Goal: Task Accomplishment & Management: Use online tool/utility

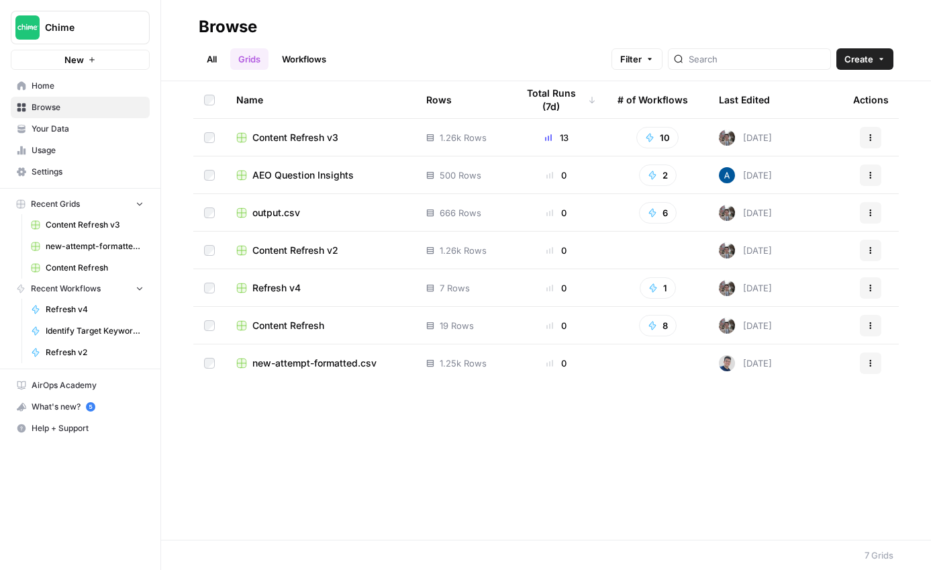
click at [326, 137] on span "Content Refresh v3" at bounding box center [295, 137] width 86 height 13
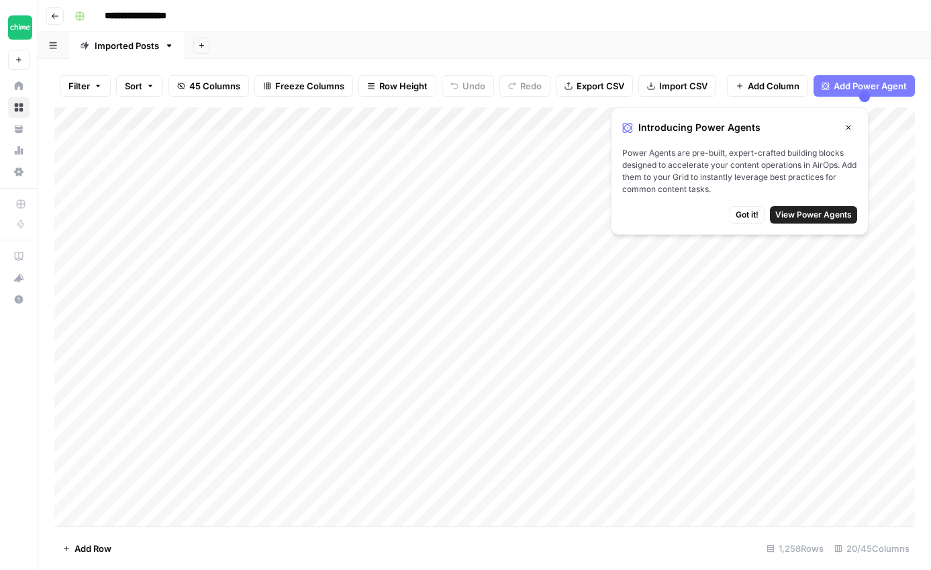
click at [751, 213] on span "Got it!" at bounding box center [747, 215] width 23 height 12
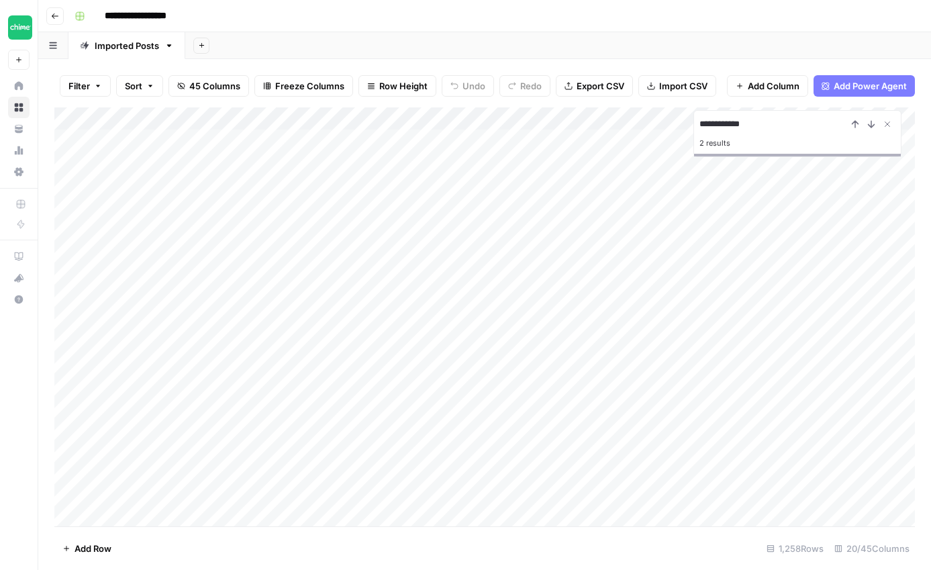
type input "**********"
click at [722, 344] on div "Add Column" at bounding box center [484, 316] width 861 height 419
click at [610, 344] on div "Add Column" at bounding box center [484, 316] width 861 height 419
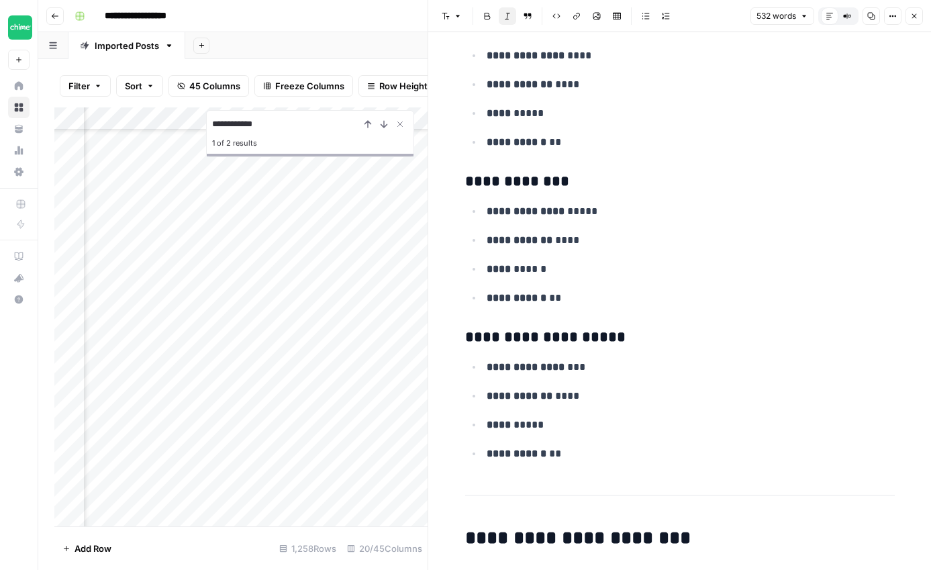
scroll to position [2361, 0]
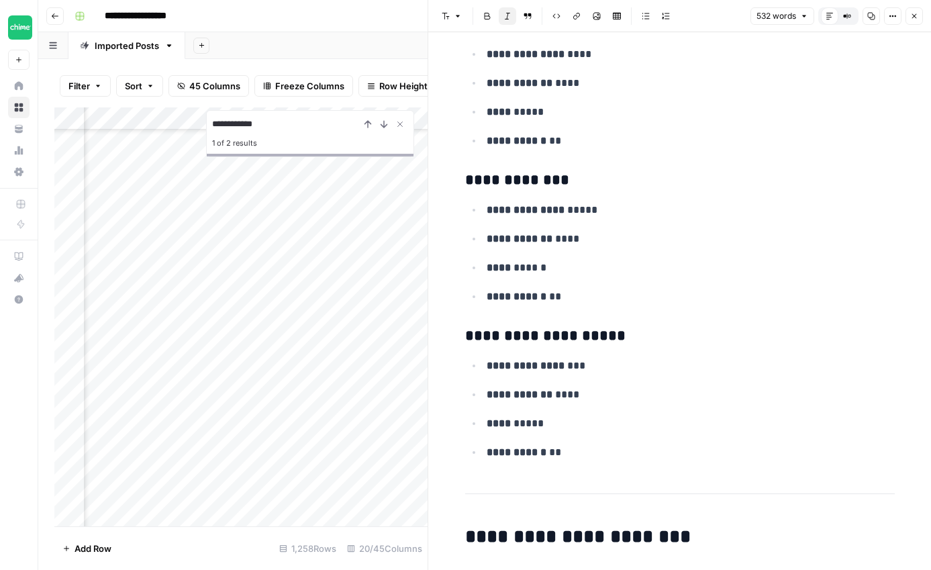
click at [916, 16] on icon "button" at bounding box center [914, 16] width 8 height 8
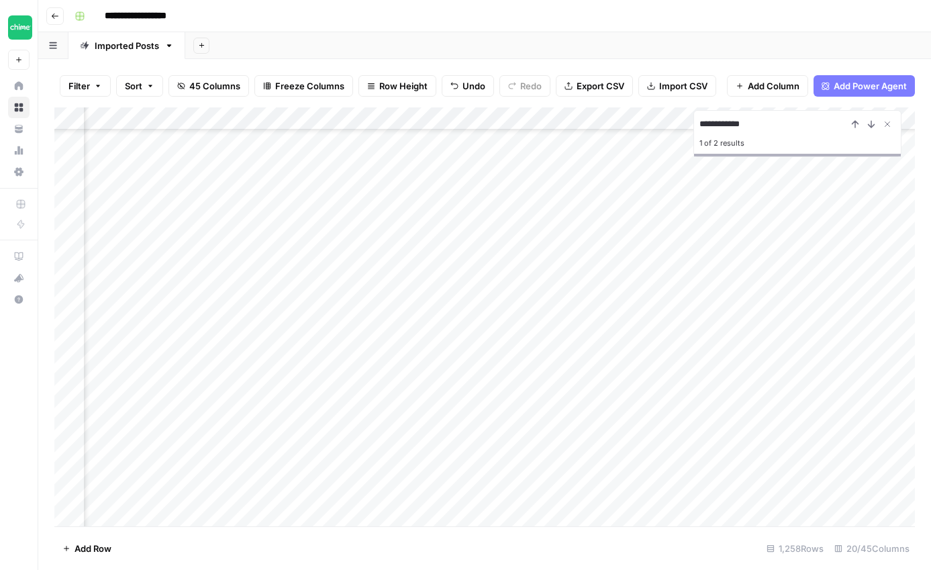
scroll to position [14998, 1660]
click at [887, 130] on button "Close Search" at bounding box center [888, 124] width 16 height 16
click at [346, 344] on div "Add Column" at bounding box center [484, 316] width 861 height 419
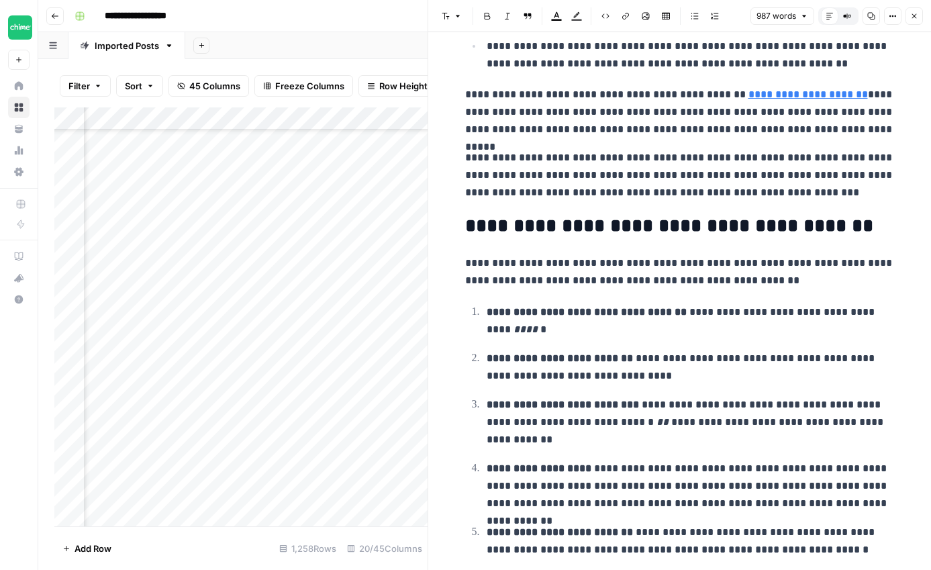
scroll to position [429, 0]
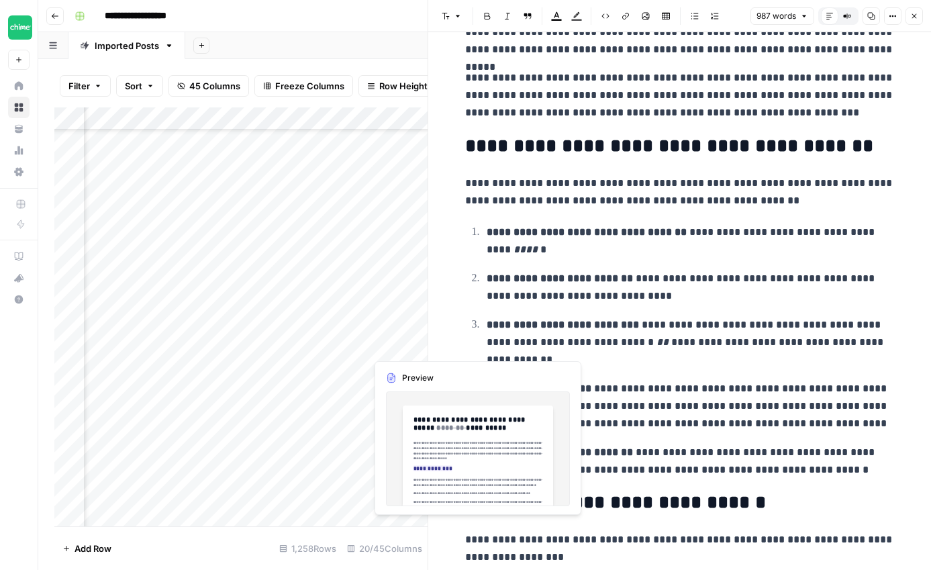
click at [410, 344] on div "Add Column" at bounding box center [240, 316] width 373 height 419
click at [477, 428] on ol "**********" at bounding box center [680, 351] width 430 height 256
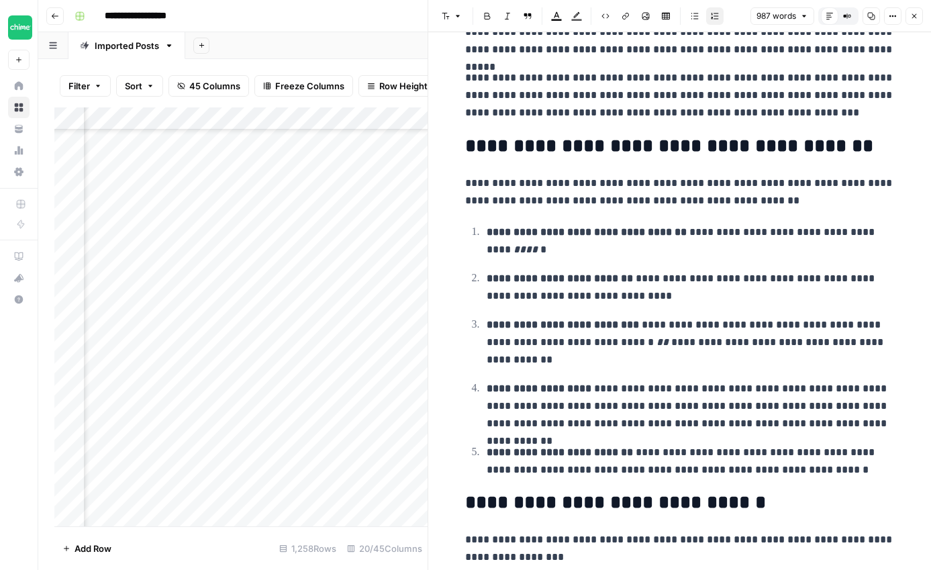
click at [410, 339] on div "Add Column" at bounding box center [240, 316] width 373 height 419
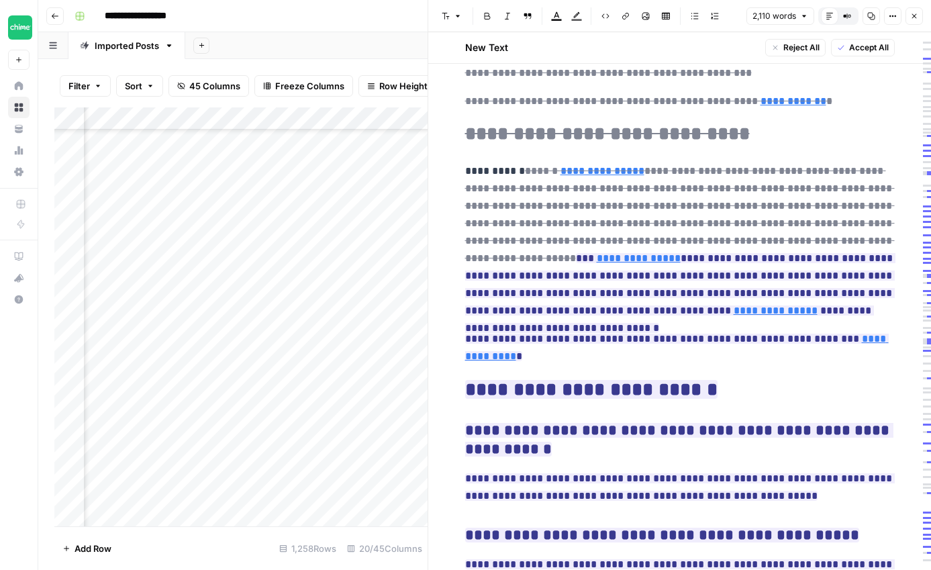
scroll to position [4079, 0]
